Goal: Task Accomplishment & Management: Use online tool/utility

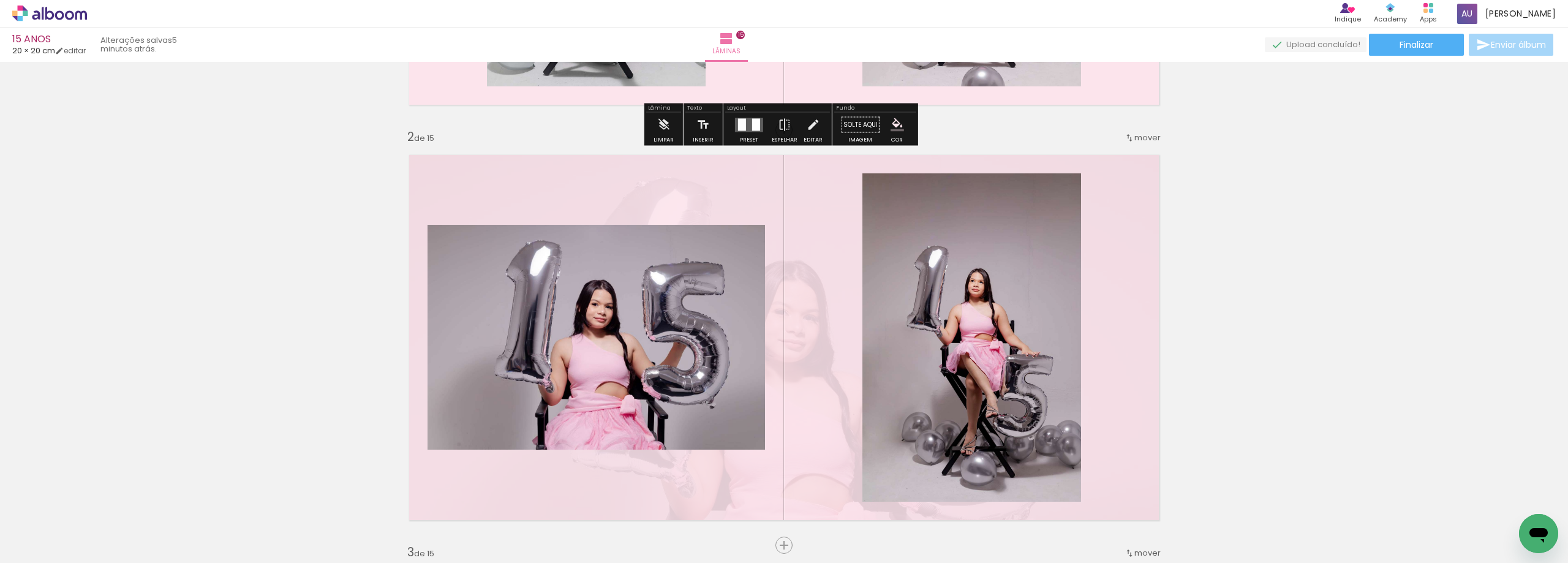
scroll to position [551, 0]
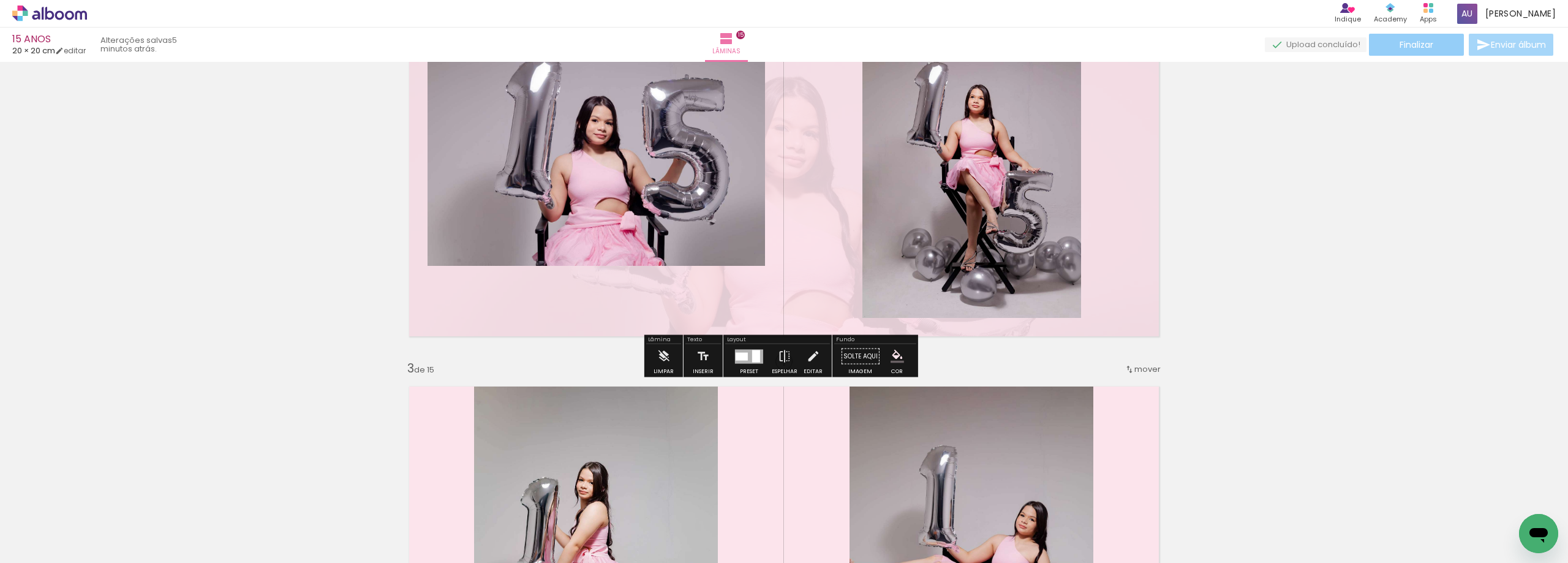
click at [1416, 45] on span "Finalizar" at bounding box center [1416, 44] width 34 height 9
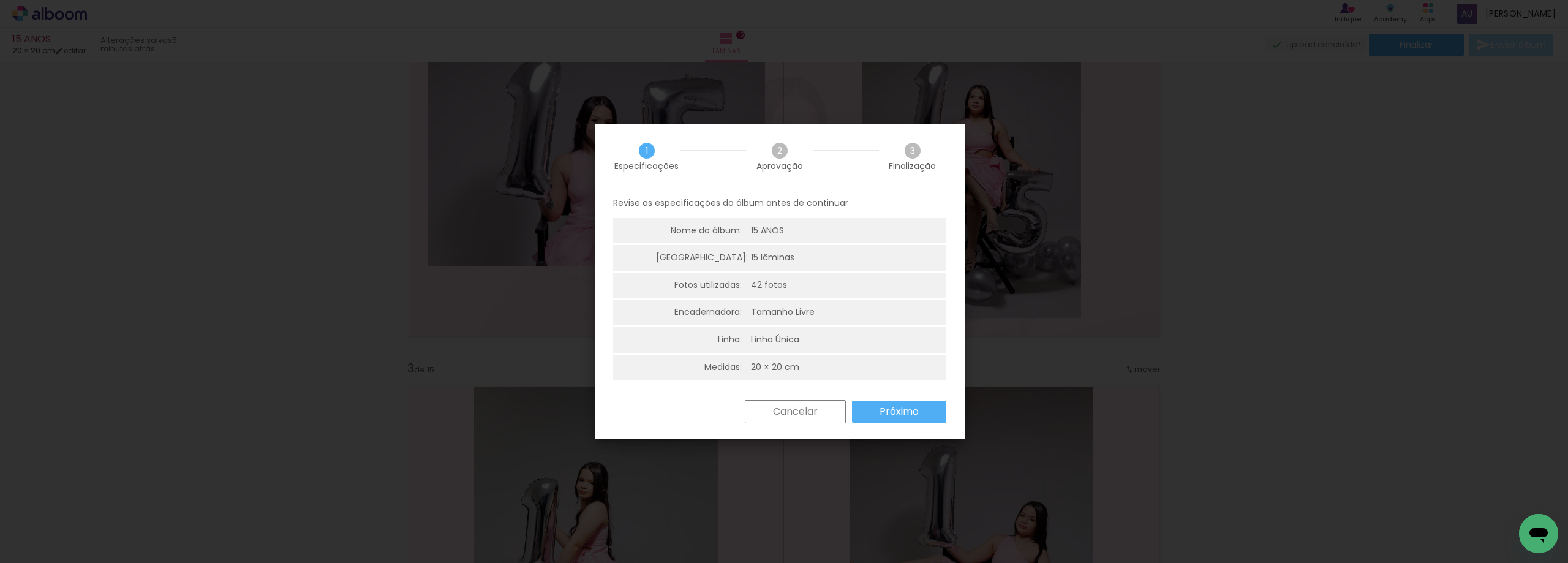
click at [0, 0] on slot "Próximo" at bounding box center [0, 0] width 0 height 0
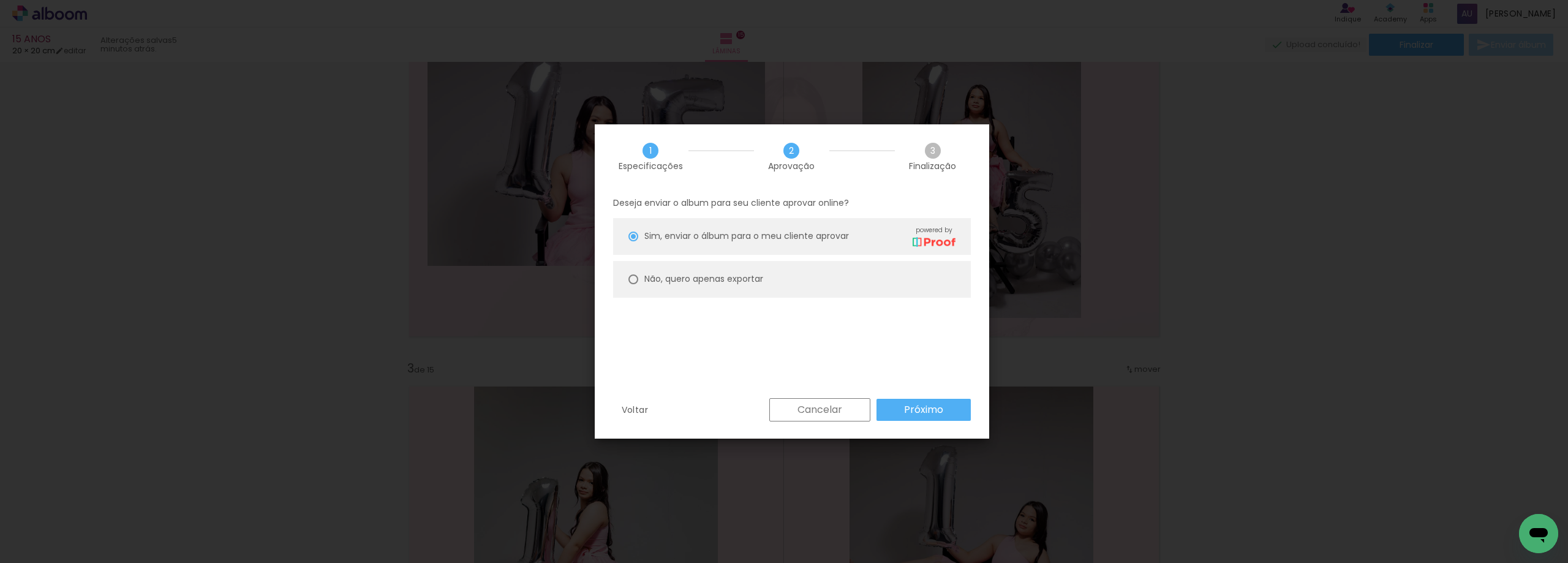
click at [0, 0] on slot "Próximo" at bounding box center [0, 0] width 0 height 0
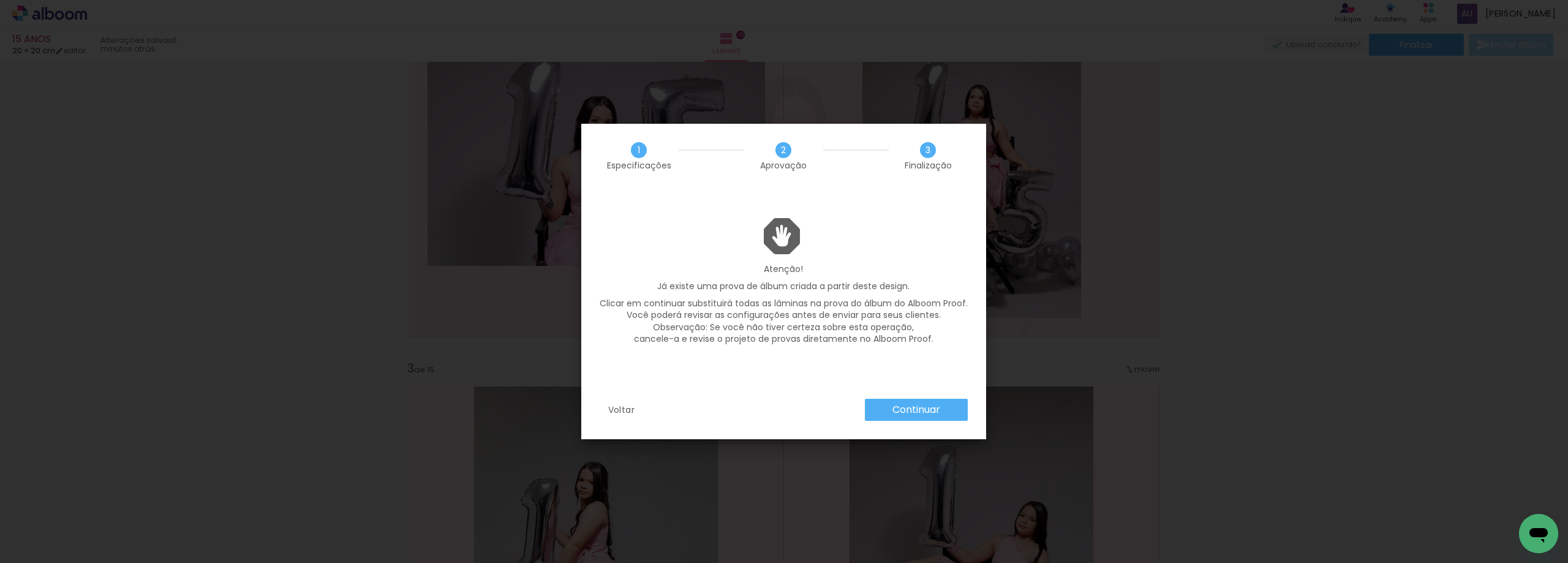
click at [0, 0] on slot "Continuar" at bounding box center [0, 0] width 0 height 0
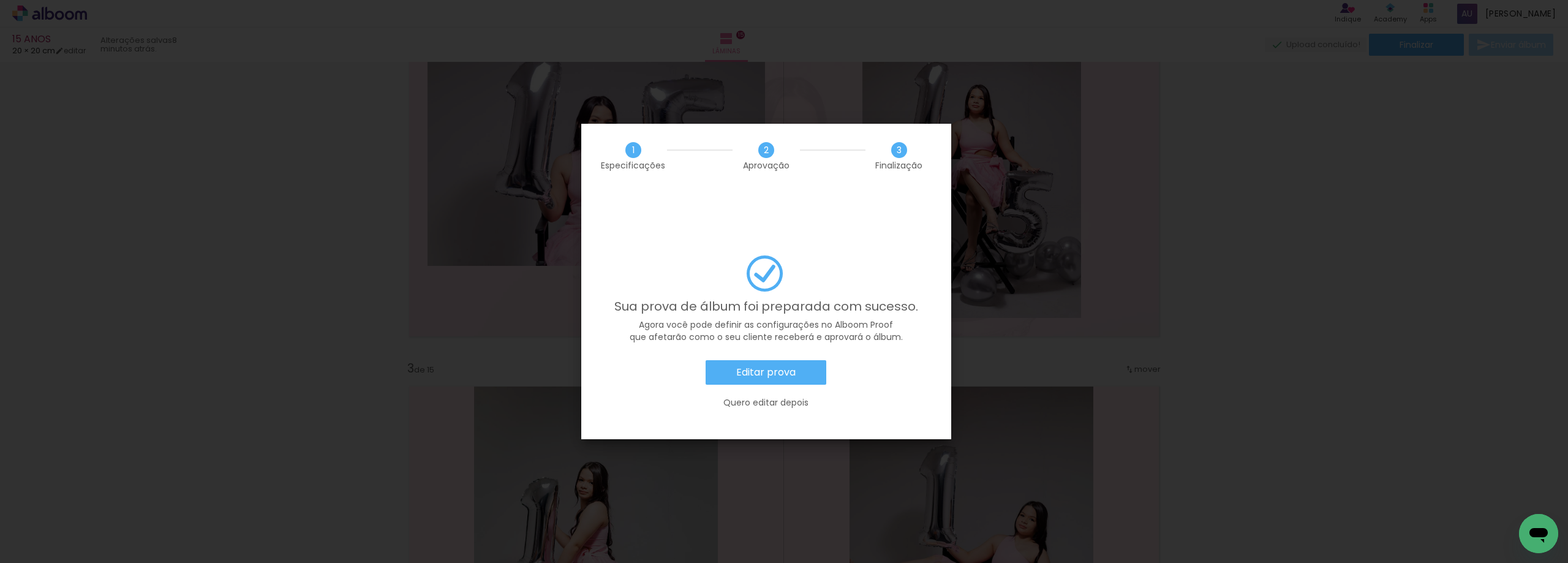
click at [0, 0] on slot "Editar prova" at bounding box center [0, 0] width 0 height 0
